Goal: Subscribe to service/newsletter

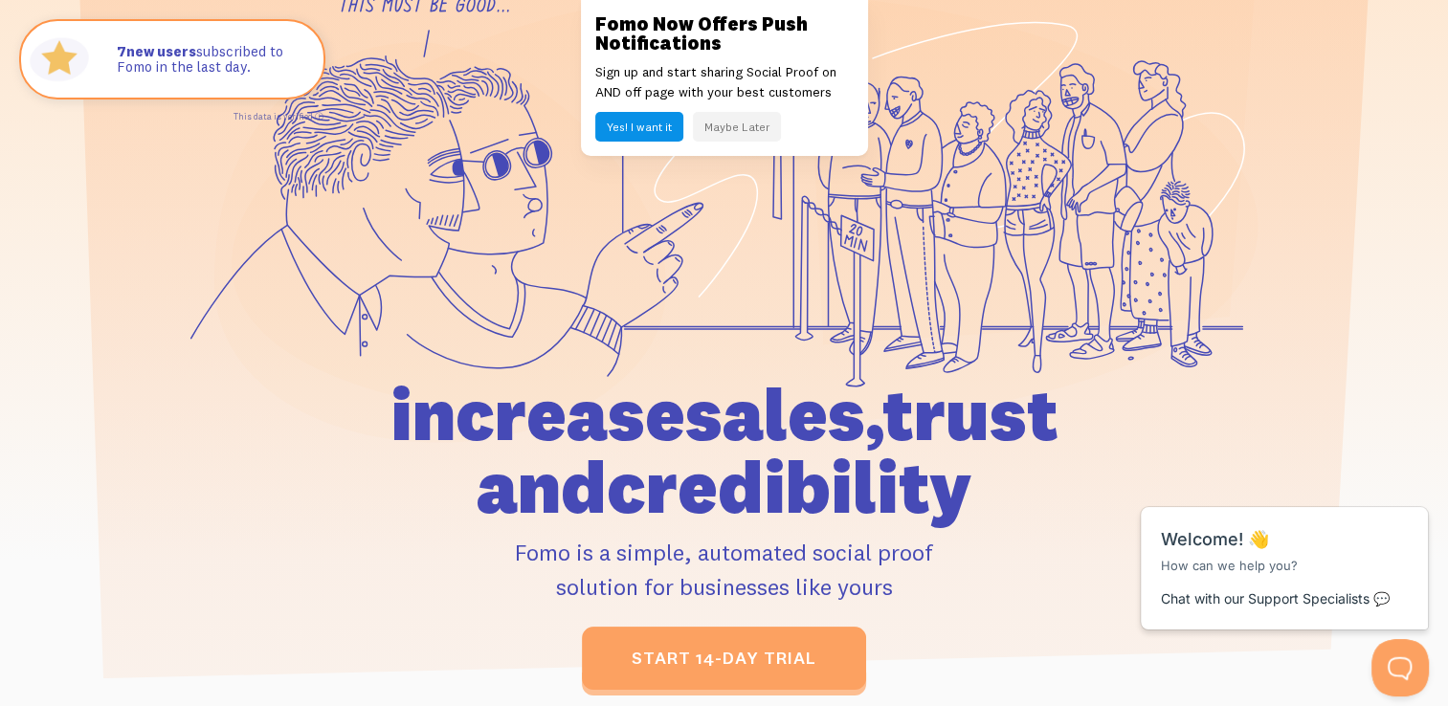
click at [705, 130] on button "Maybe Later" at bounding box center [737, 127] width 88 height 30
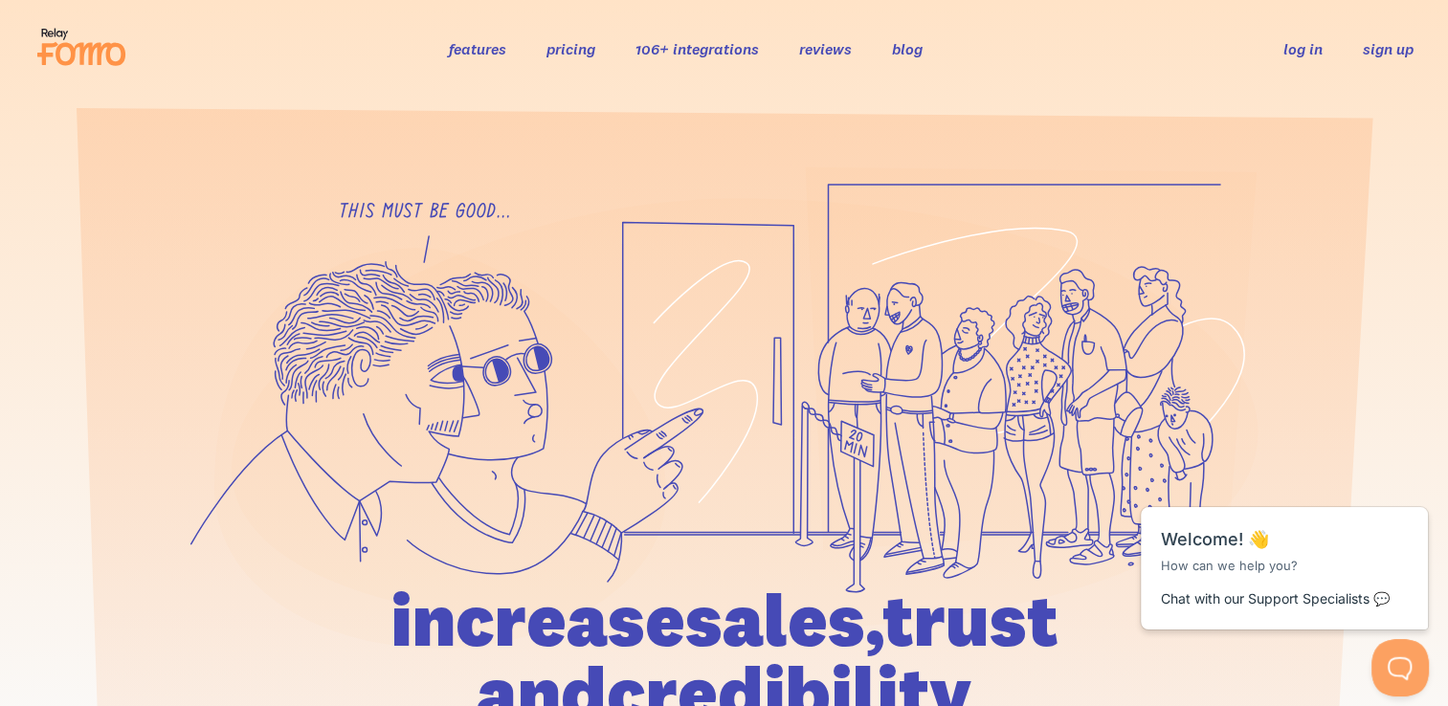
click at [1394, 42] on link "sign up" at bounding box center [1388, 49] width 51 height 20
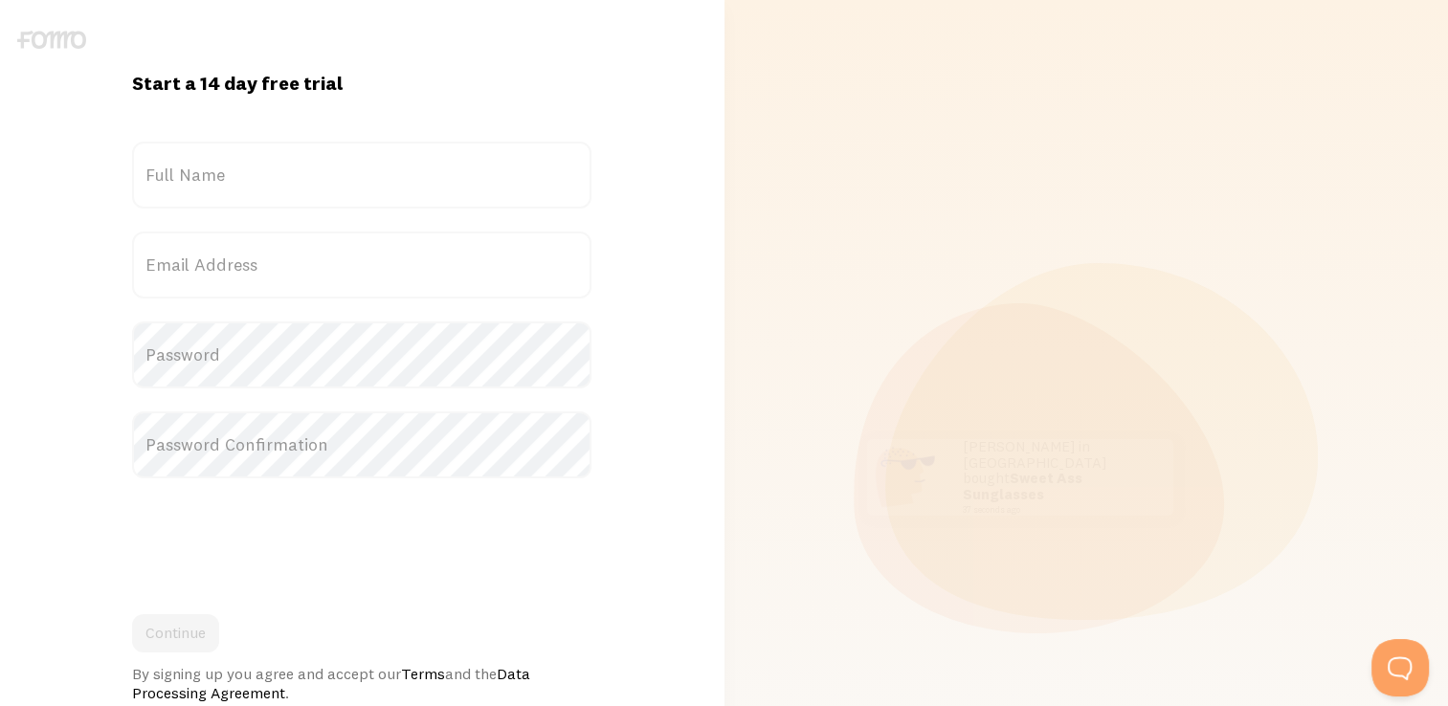
click at [463, 173] on label "Full Name" at bounding box center [361, 175] width 459 height 67
click at [463, 173] on input "Full Name" at bounding box center [361, 175] width 459 height 67
click at [463, 173] on label "Full Name" at bounding box center [361, 175] width 459 height 67
click at [463, 173] on input "Full Name" at bounding box center [361, 175] width 459 height 67
click at [463, 173] on label "Full Name" at bounding box center [361, 175] width 459 height 67
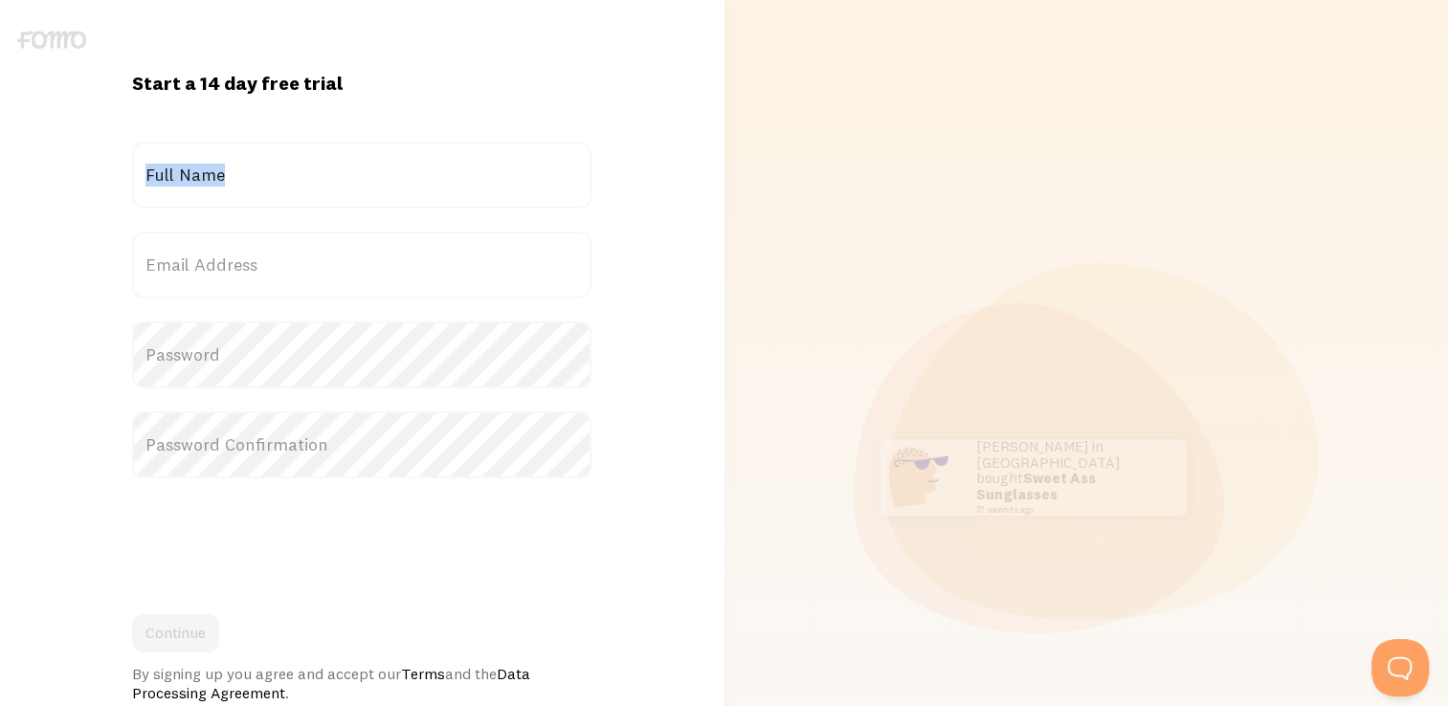
click at [463, 173] on input "Full Name" at bounding box center [361, 175] width 459 height 67
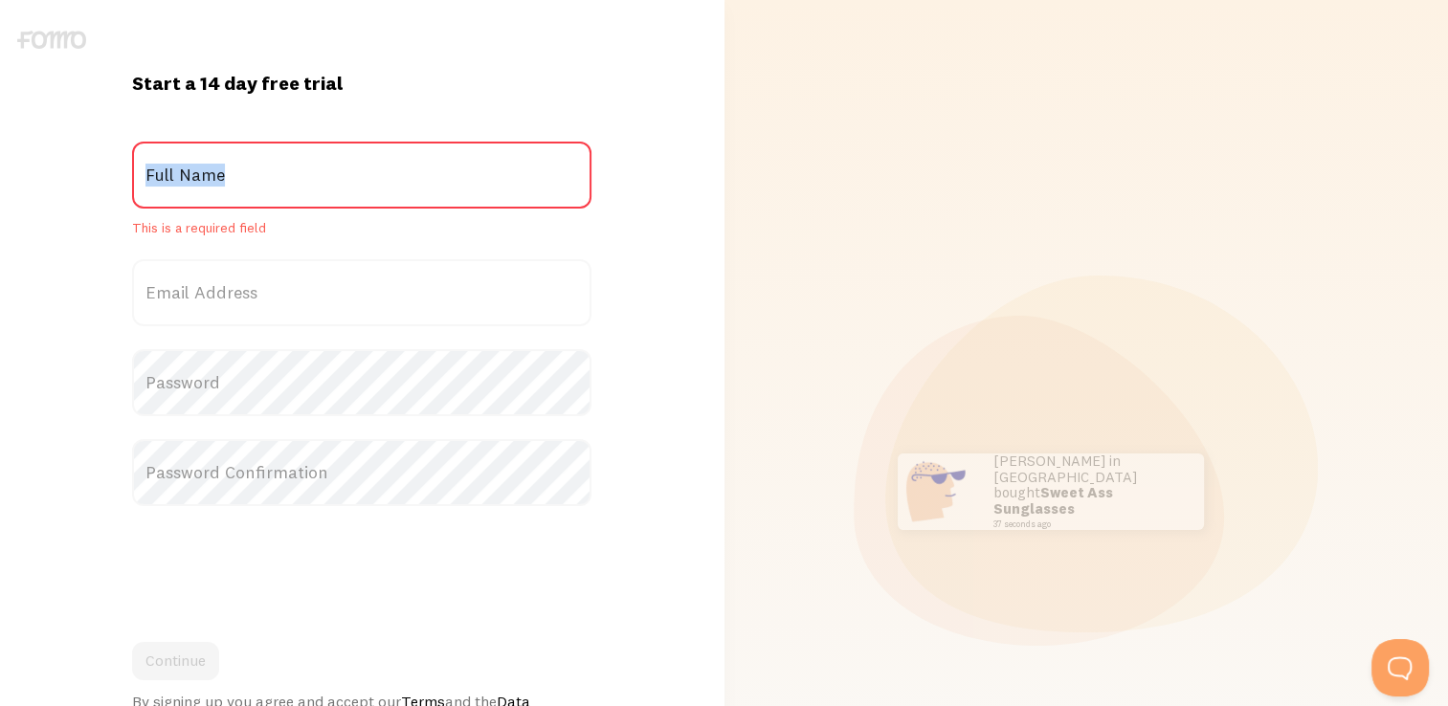
click at [463, 173] on label "Full Name" at bounding box center [361, 175] width 459 height 67
click at [463, 173] on input "Full Name" at bounding box center [361, 175] width 459 height 67
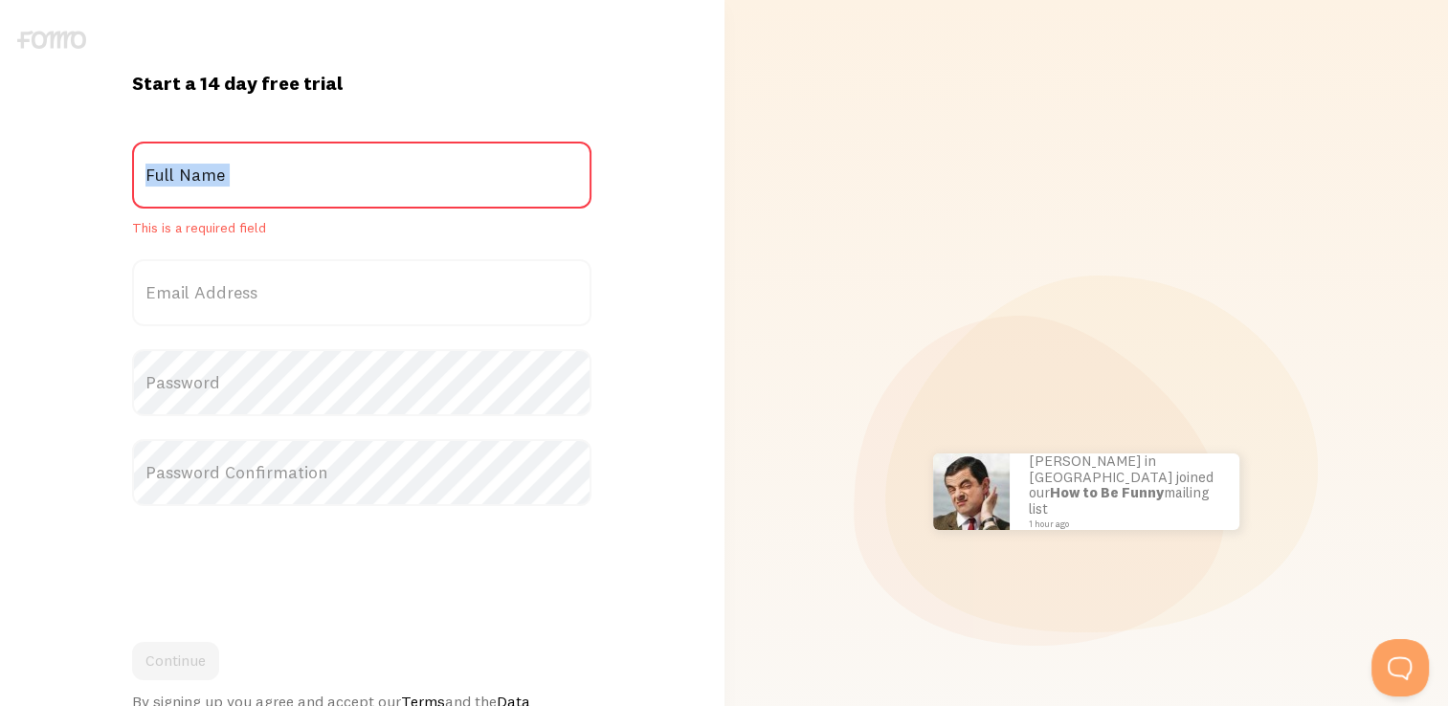
click at [214, 176] on label "Full Name" at bounding box center [361, 175] width 459 height 67
click at [214, 176] on input "Full Name" at bounding box center [361, 175] width 459 height 67
click at [214, 176] on label "Full Name" at bounding box center [361, 175] width 459 height 67
click at [214, 176] on input "Full Name" at bounding box center [361, 175] width 459 height 67
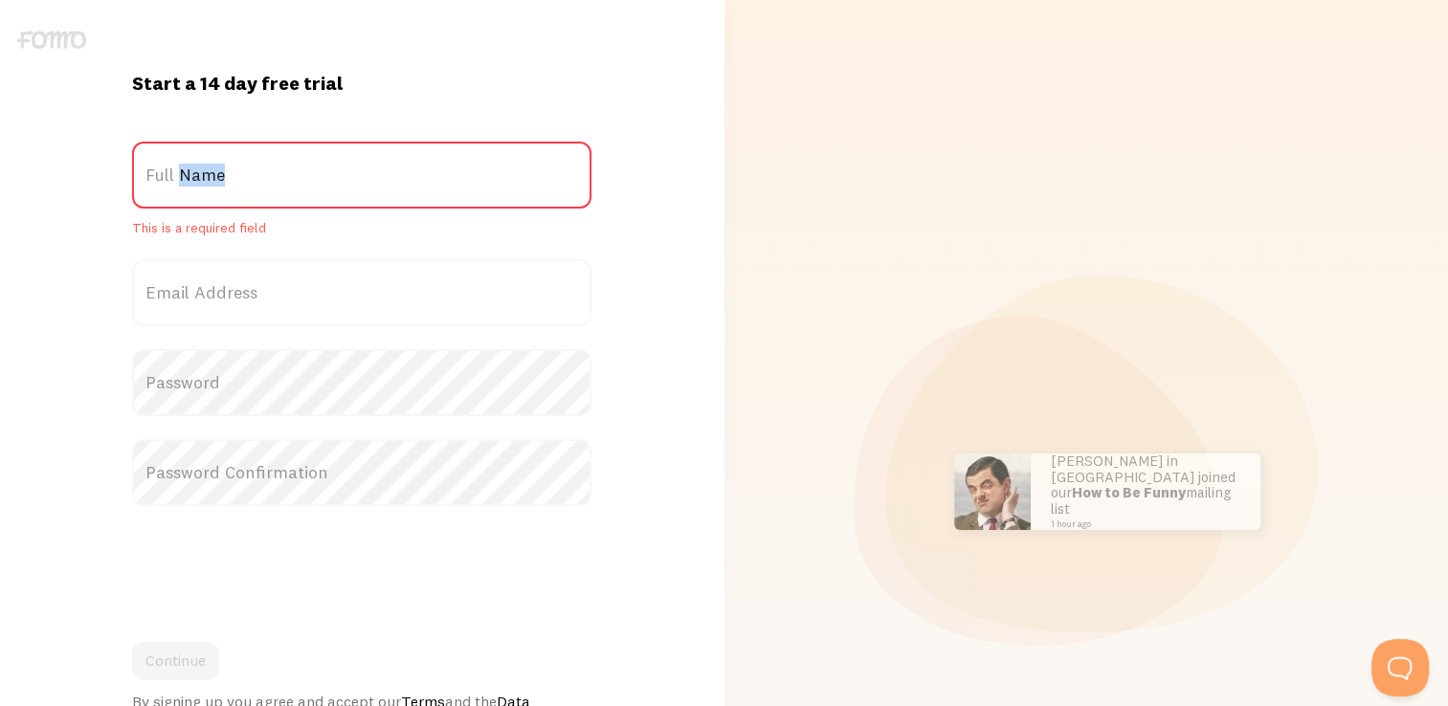
click at [214, 176] on label "Full Name" at bounding box center [361, 175] width 459 height 67
click at [214, 176] on input "Full Name" at bounding box center [361, 175] width 459 height 67
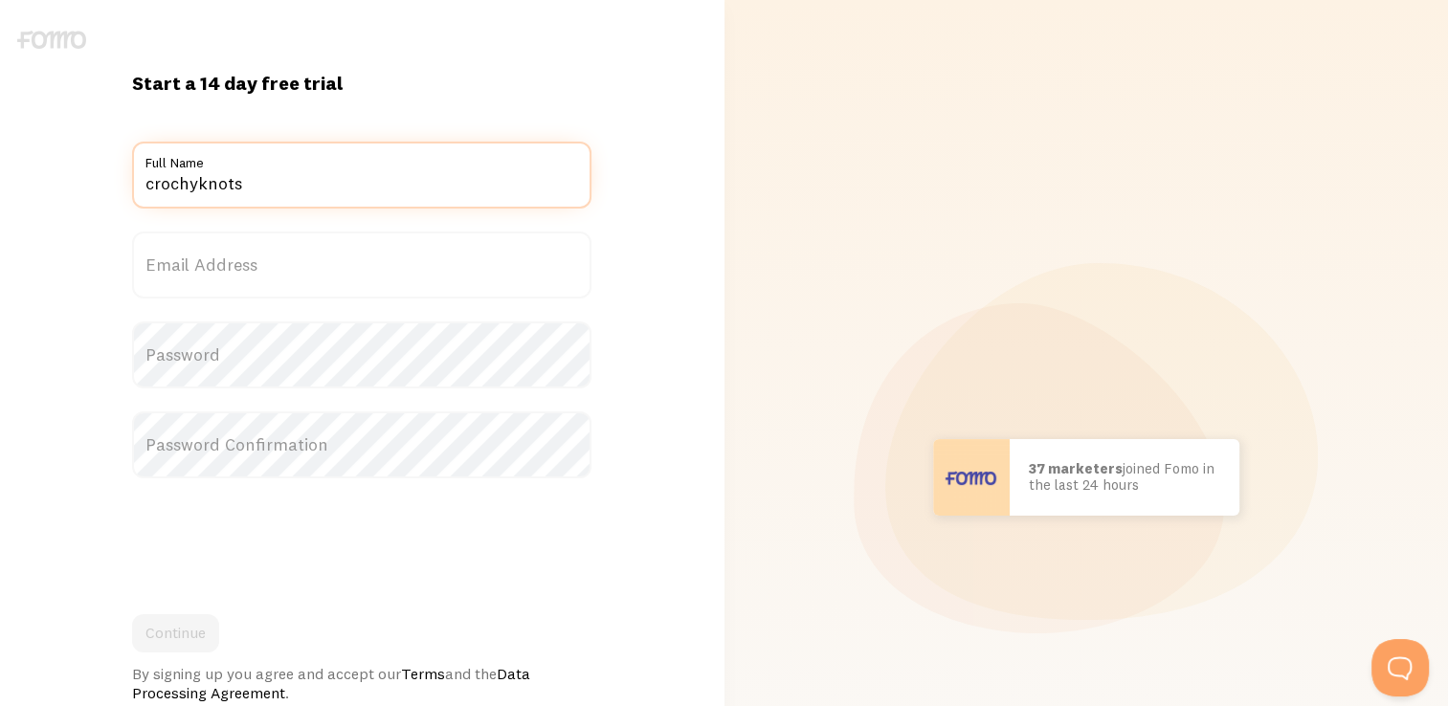
type input "crochyknots"
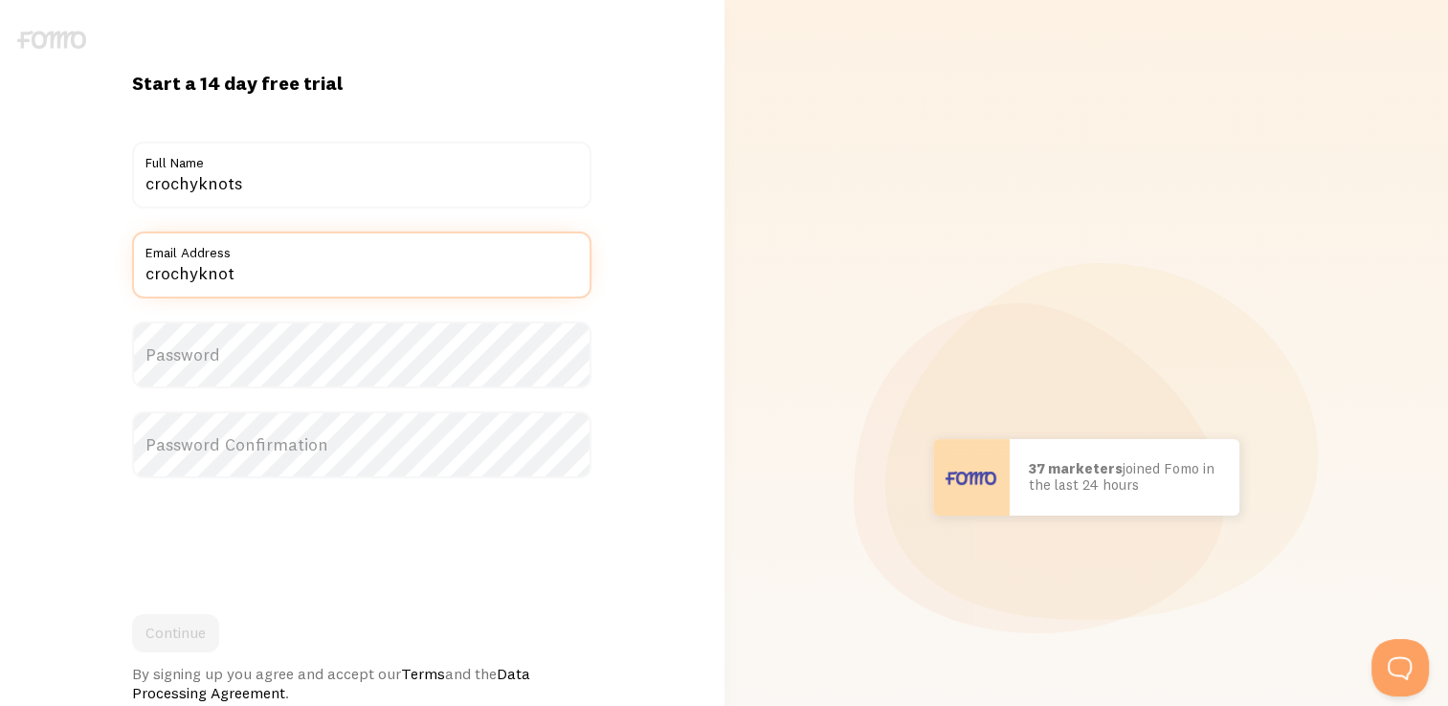
type input "crochyknots@gmail.com"
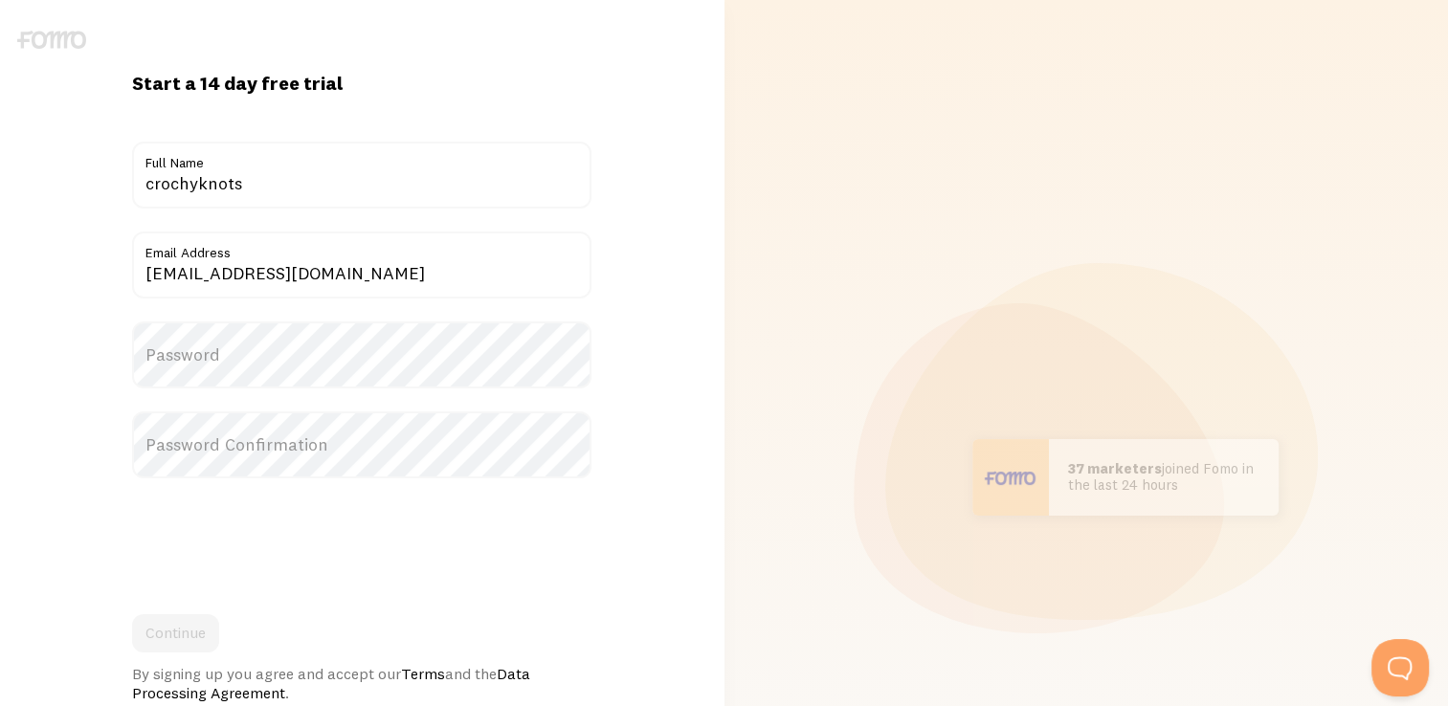
click at [291, 370] on label "Password" at bounding box center [361, 355] width 459 height 67
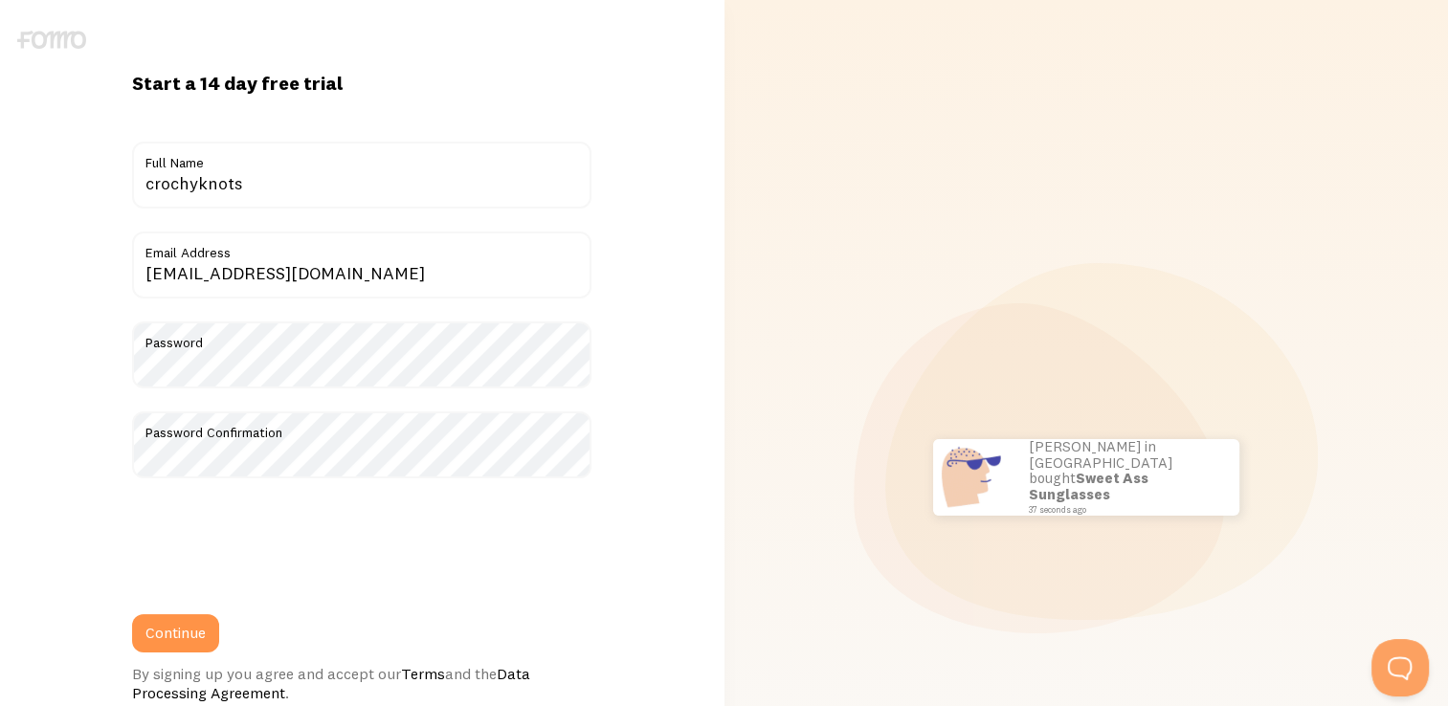
click at [180, 628] on button "Continue" at bounding box center [175, 633] width 87 height 38
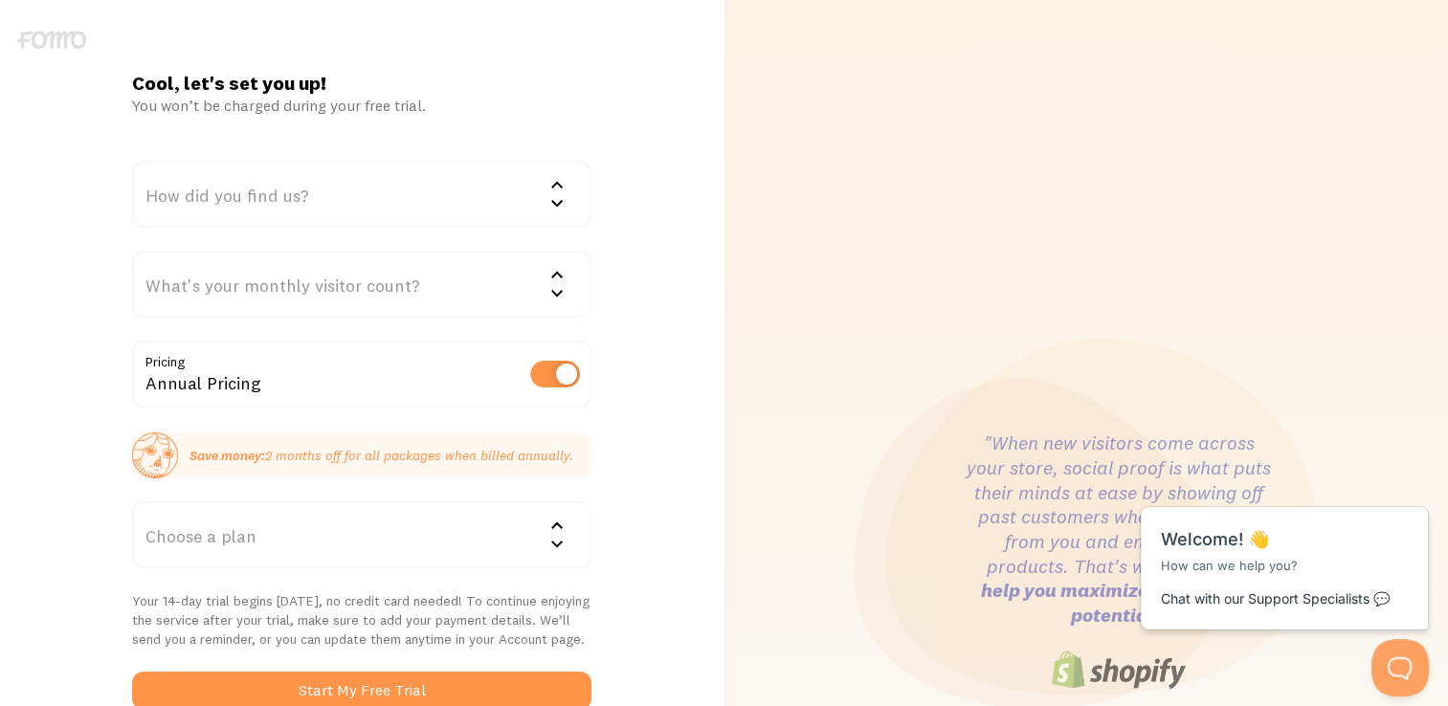
click at [464, 538] on div "Choose a plan" at bounding box center [361, 534] width 459 height 67
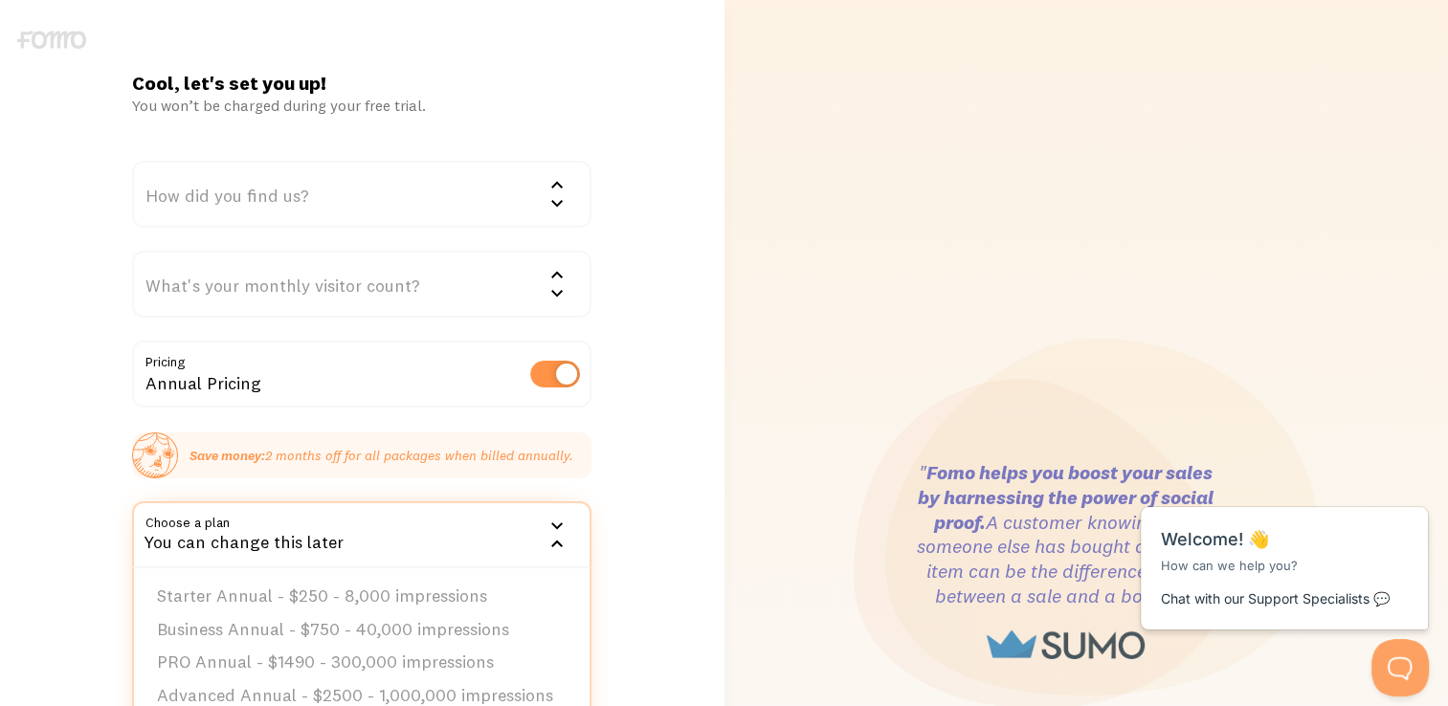
click at [464, 538] on div "You can change this later" at bounding box center [361, 534] width 459 height 67
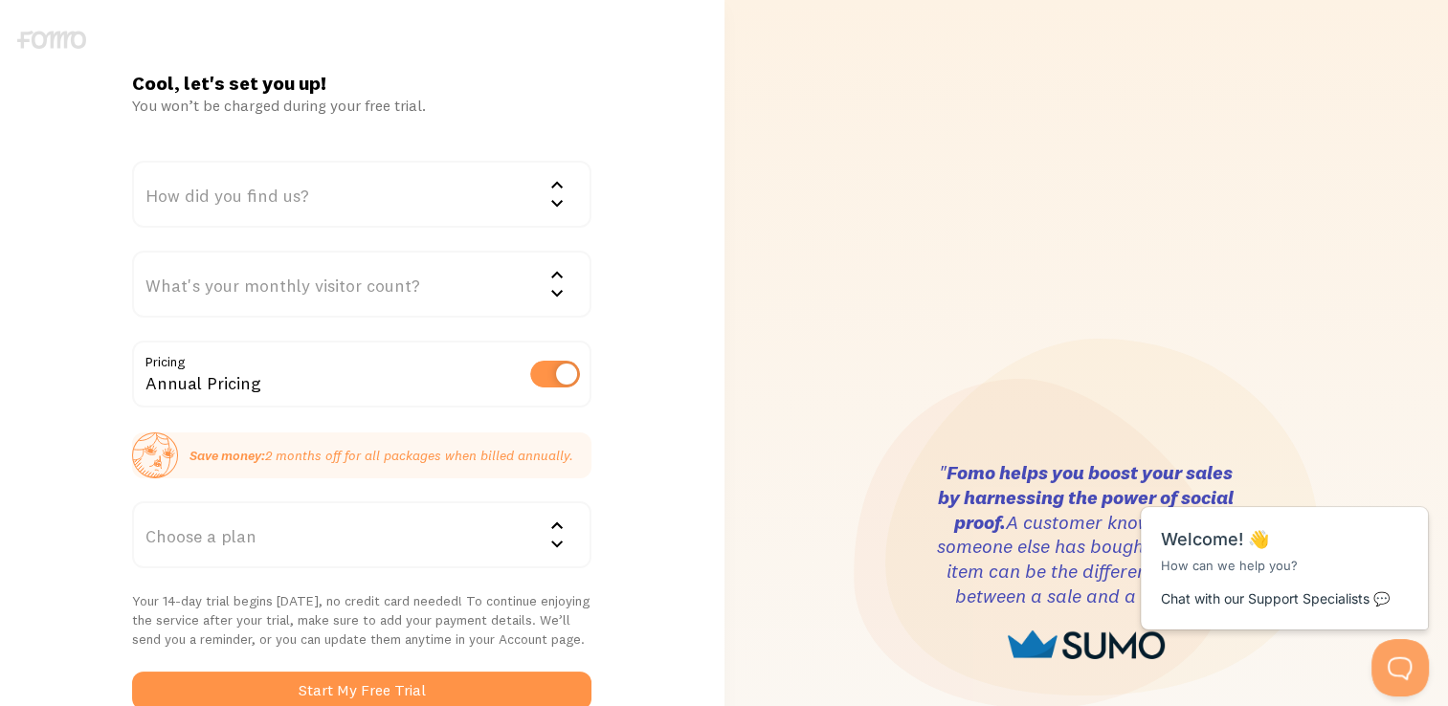
scroll to position [53, 0]
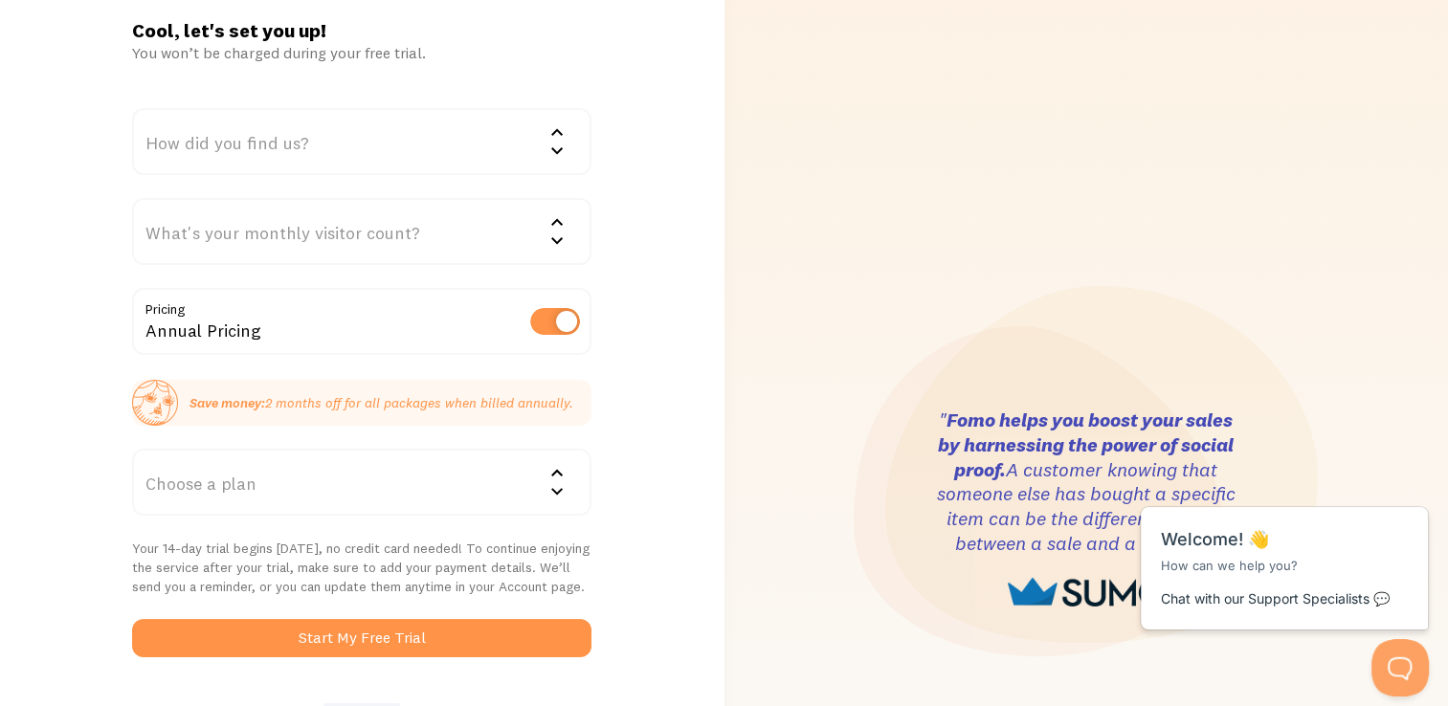
click at [458, 456] on div "Choose a plan" at bounding box center [361, 482] width 459 height 67
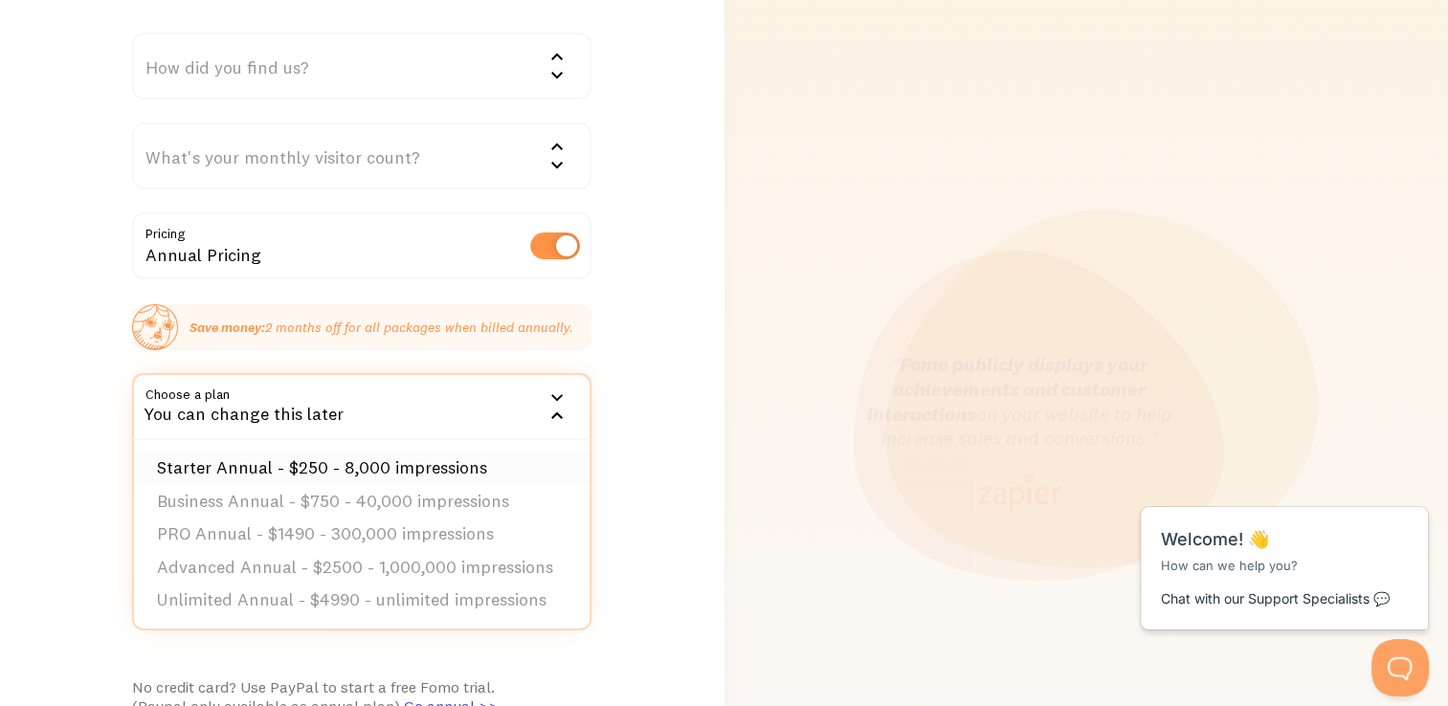
scroll to position [126, 0]
